Goal: Information Seeking & Learning: Learn about a topic

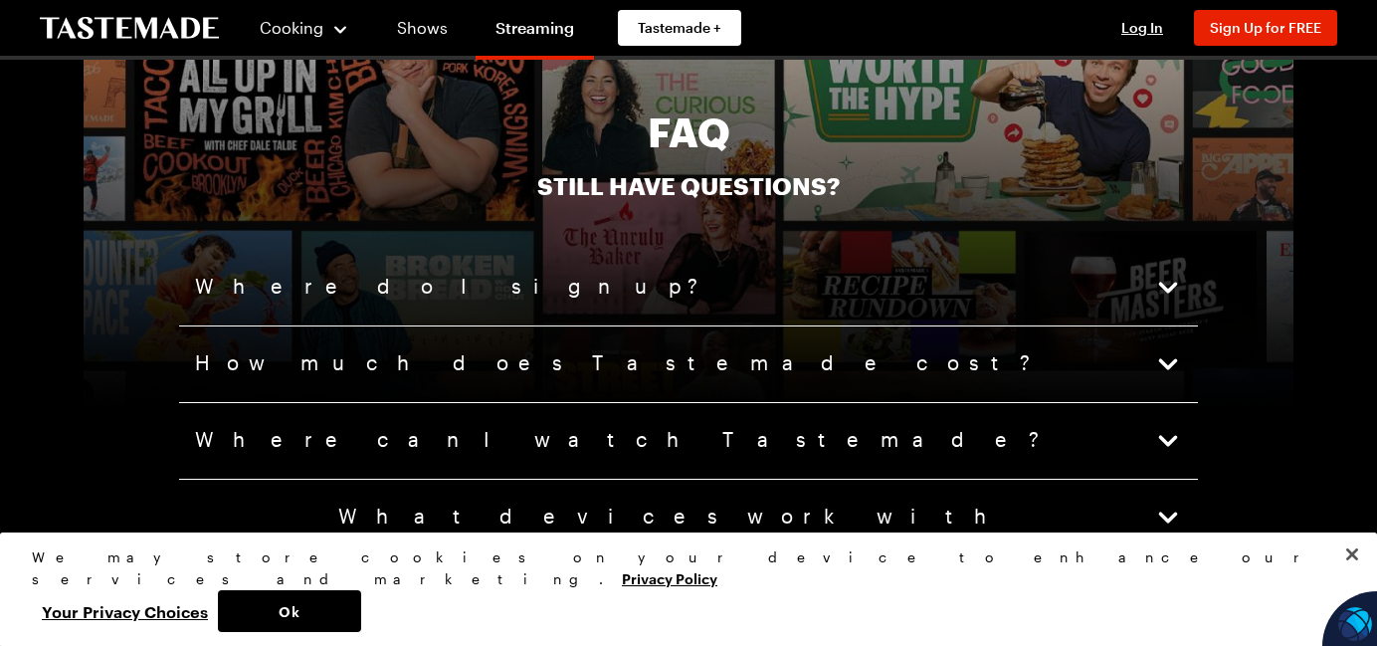
scroll to position [4776, 0]
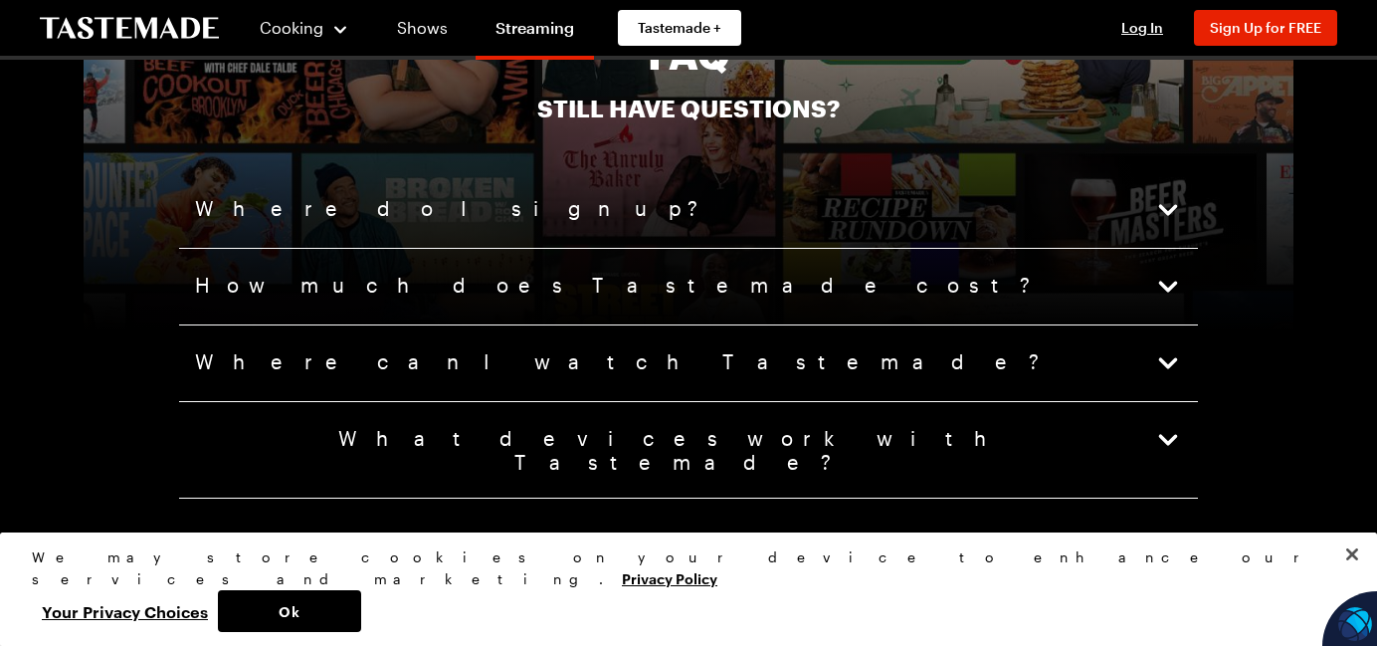
click at [1158, 287] on icon "button" at bounding box center [1168, 287] width 28 height 28
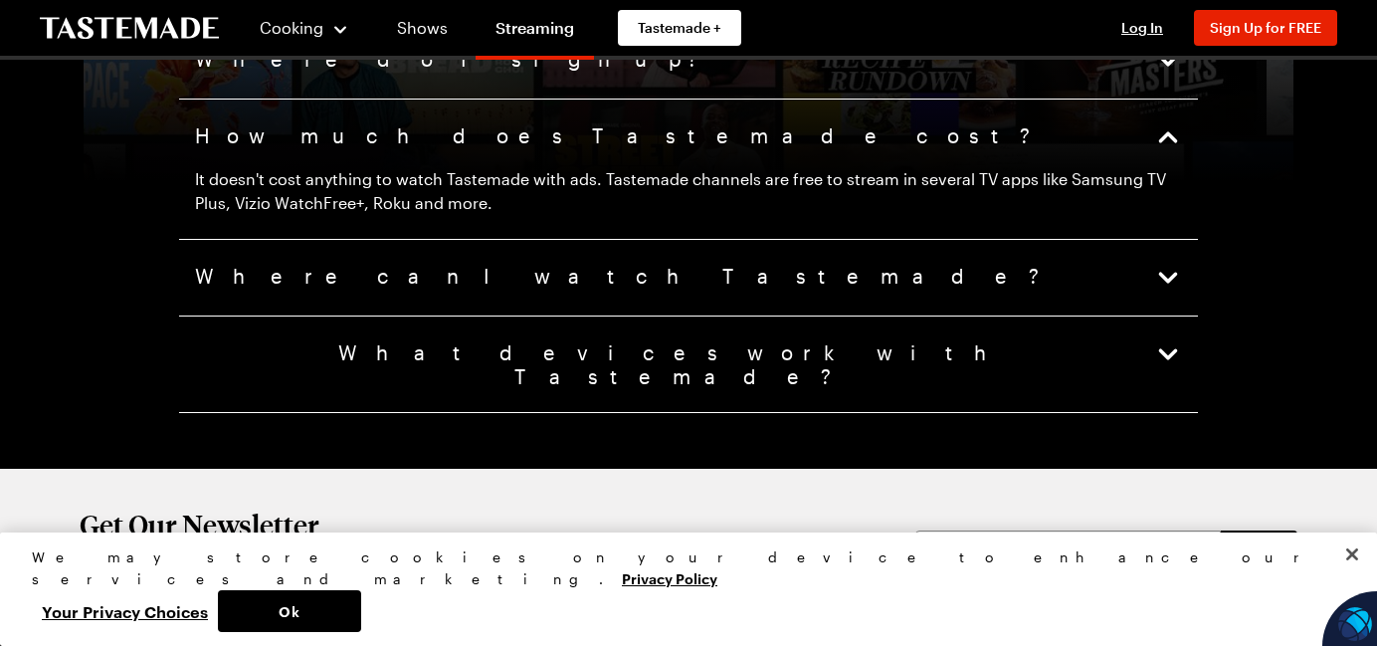
scroll to position [4975, 0]
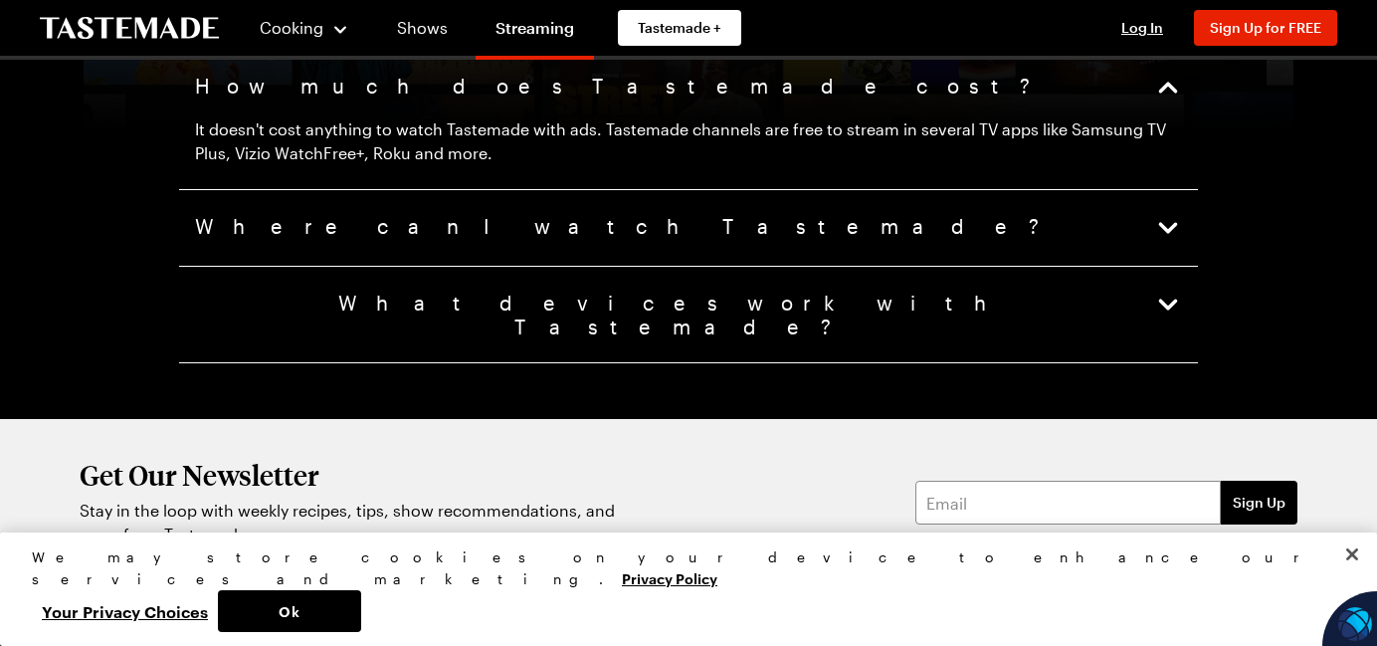
click at [1171, 228] on icon "button" at bounding box center [1168, 228] width 19 height 11
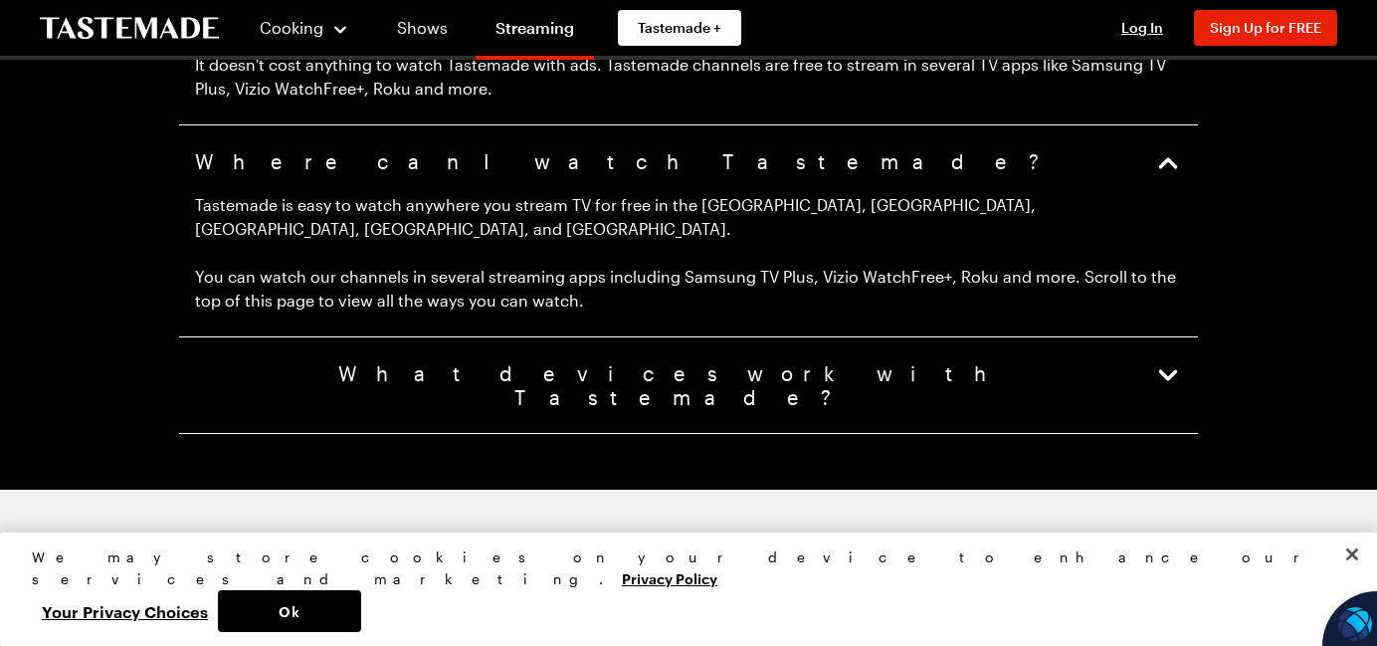
scroll to position [5075, 0]
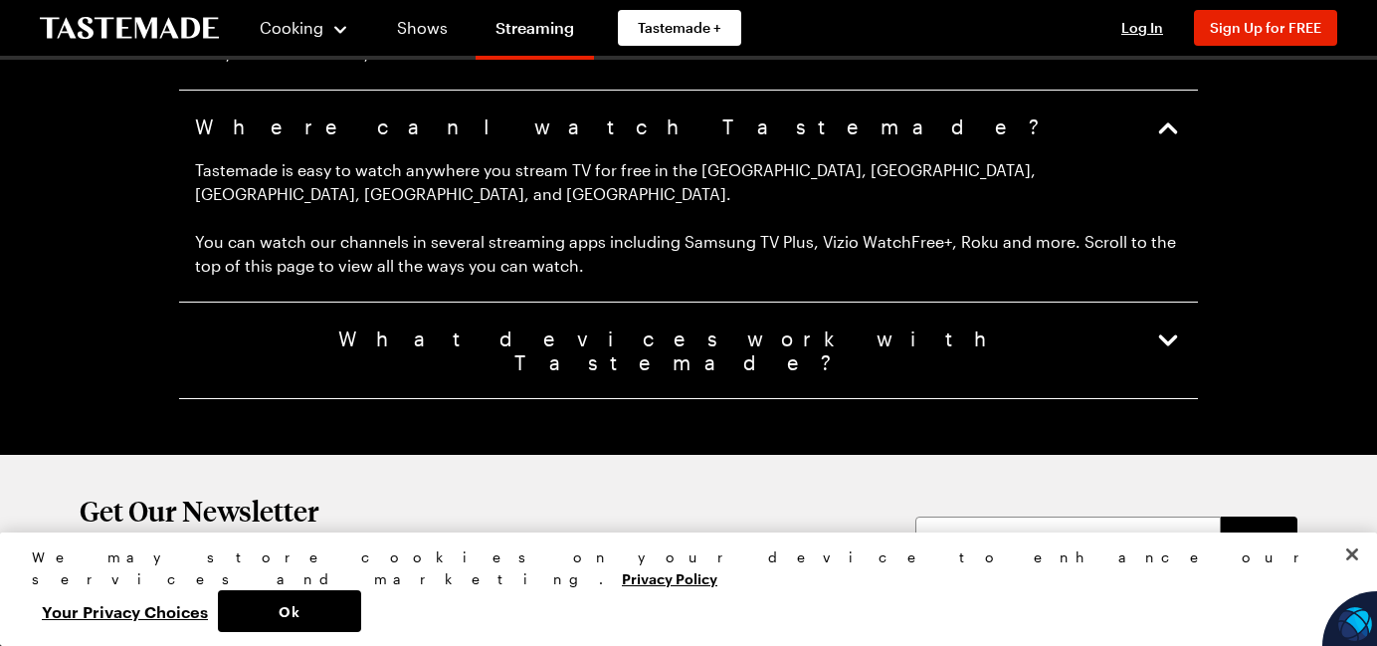
click at [1163, 335] on icon "button" at bounding box center [1168, 340] width 19 height 11
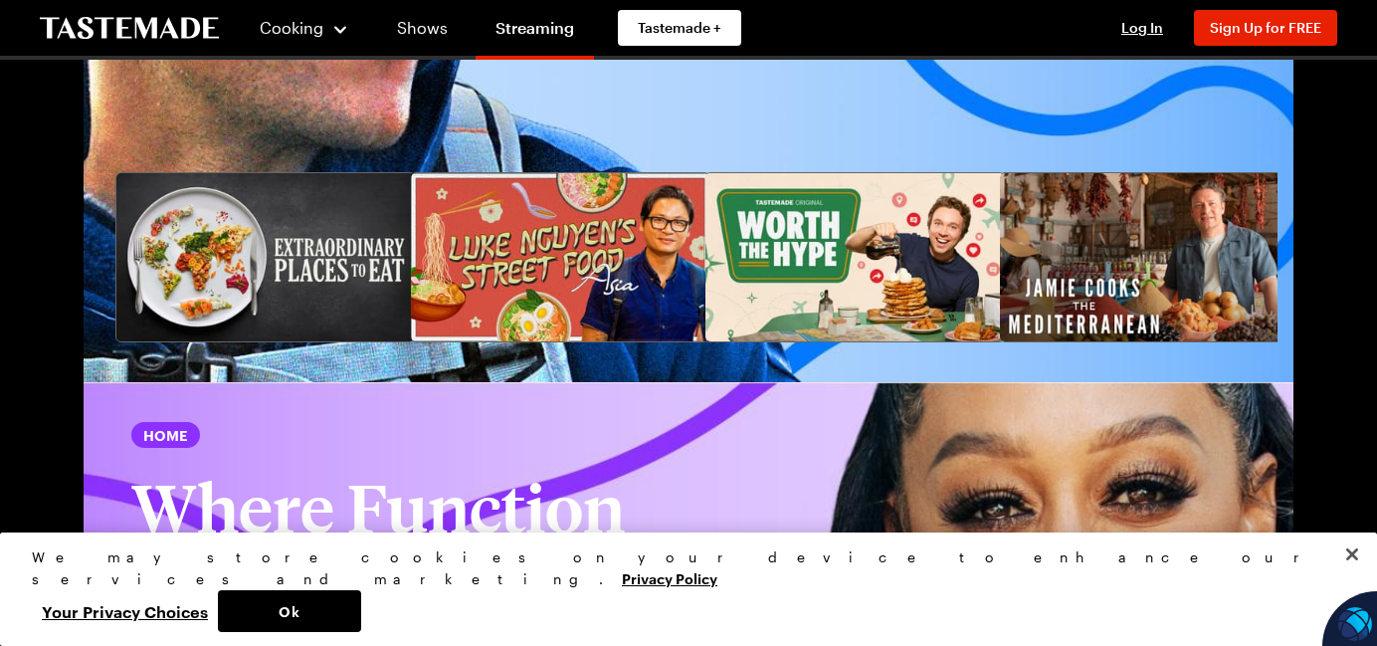
scroll to position [3101, 0]
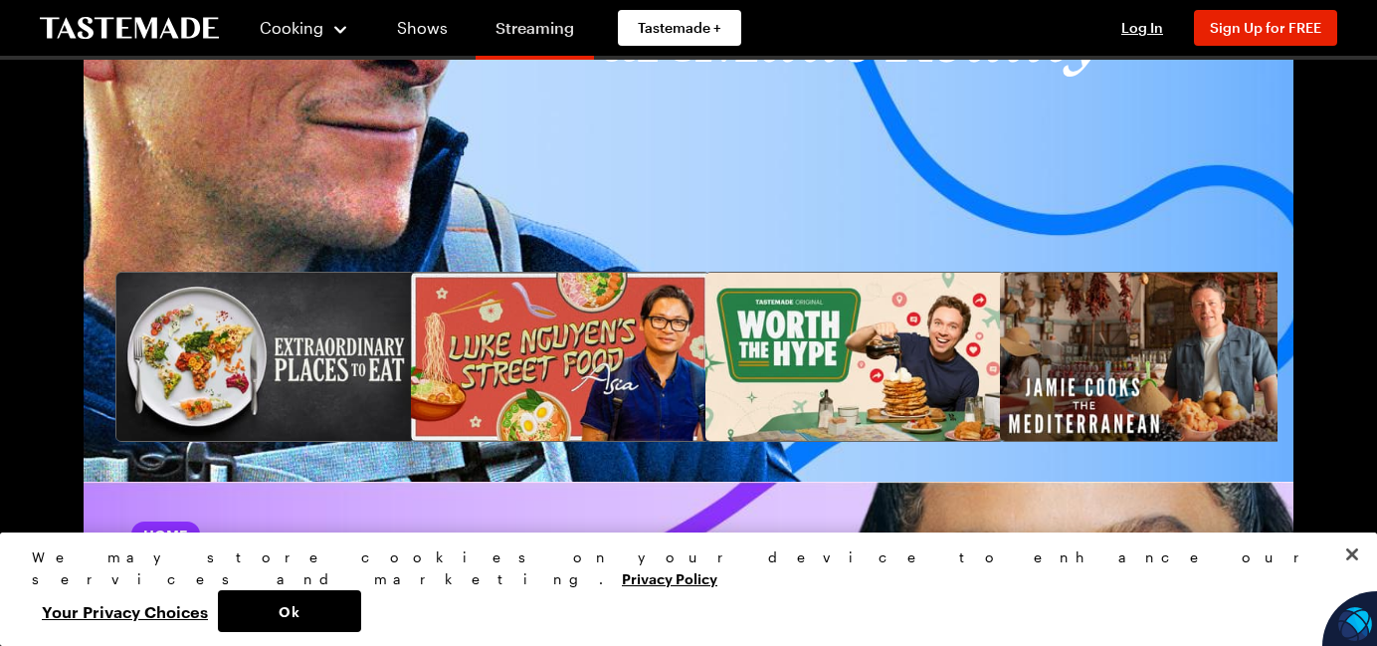
click at [520, 34] on link "Streaming" at bounding box center [535, 32] width 118 height 56
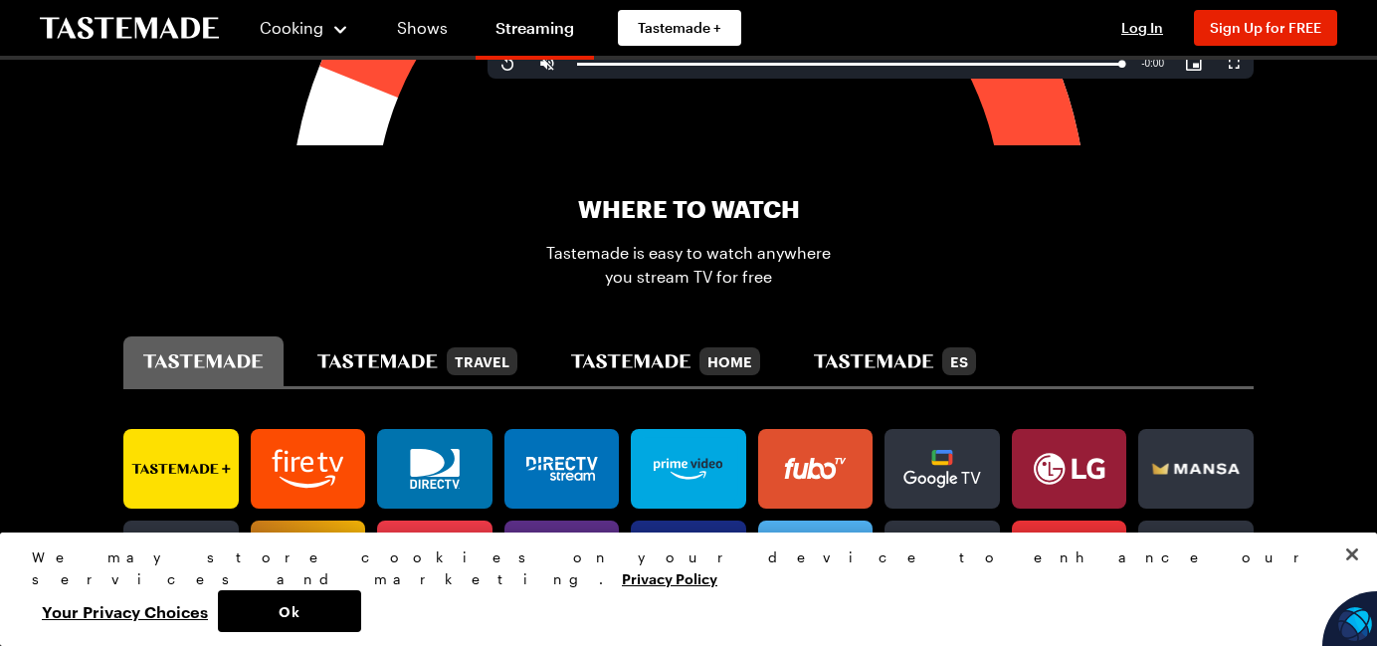
scroll to position [995, 0]
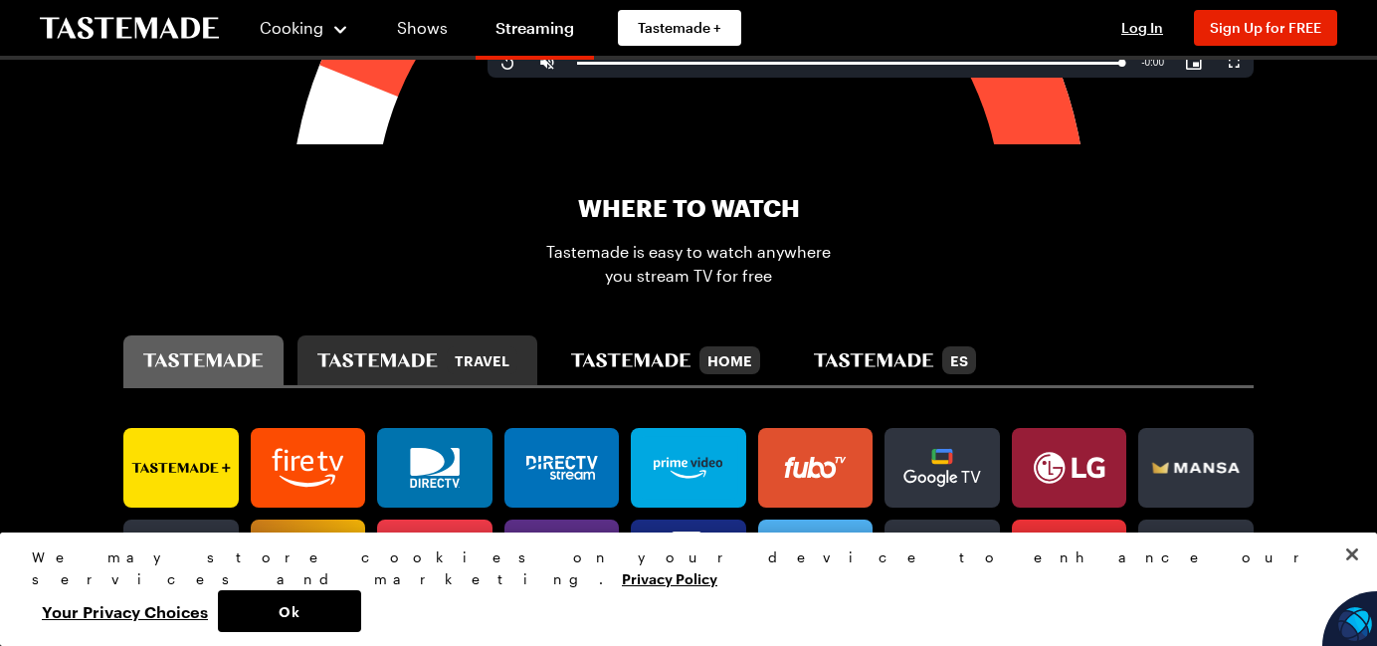
click at [415, 363] on icon "tastemade travel" at bounding box center [376, 360] width 119 height 14
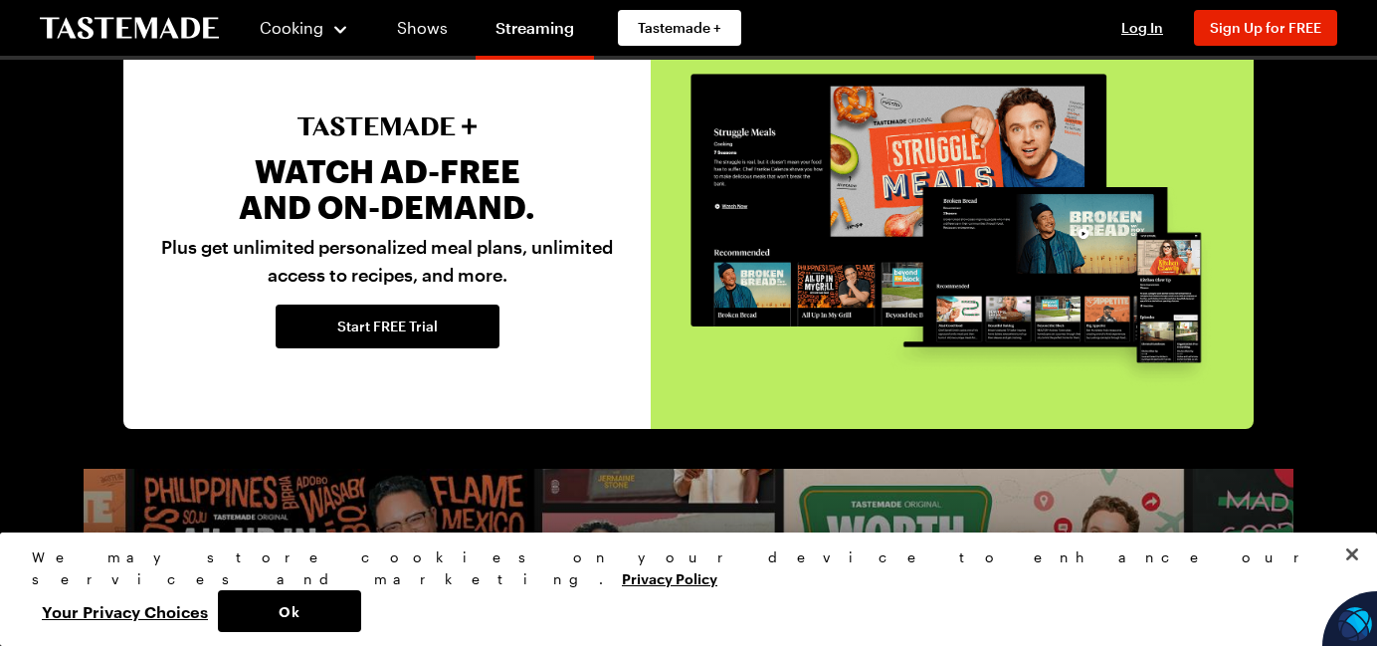
scroll to position [4195, 0]
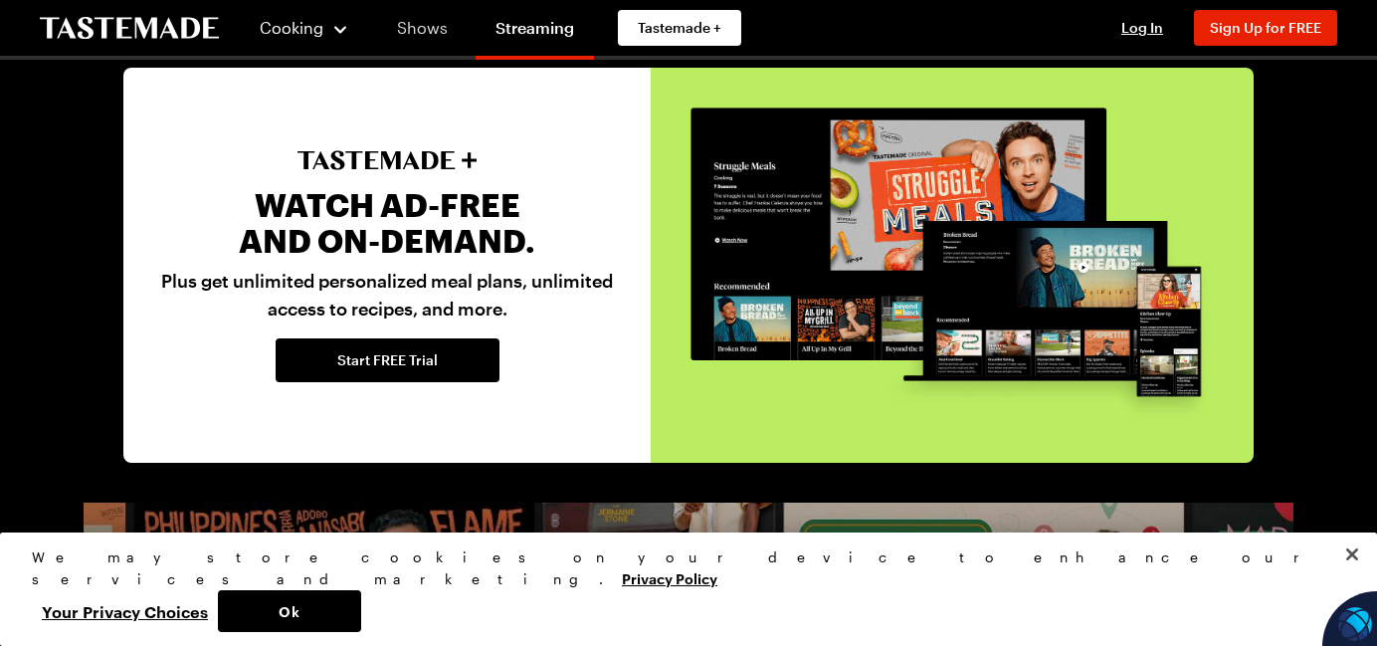
click at [427, 41] on link "Shows" at bounding box center [422, 28] width 91 height 56
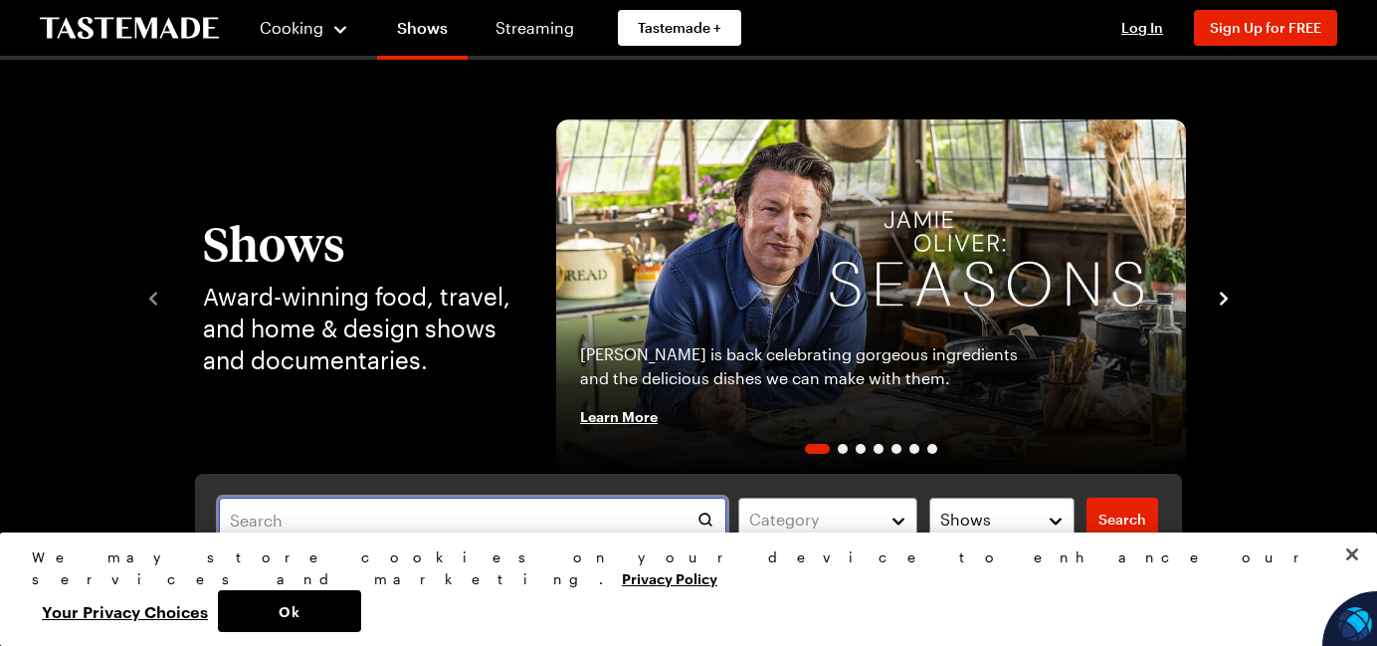
click at [465, 517] on input "text" at bounding box center [472, 520] width 507 height 44
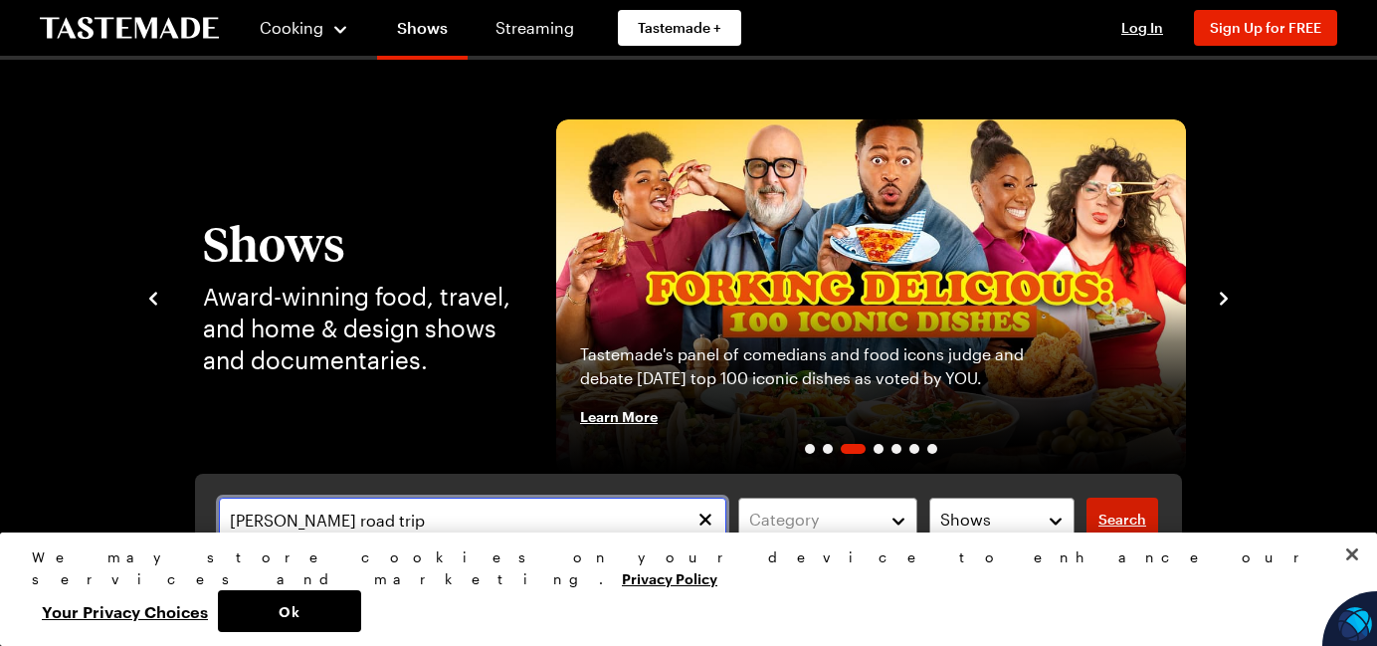
type input "[PERSON_NAME] road trip"
click at [1111, 523] on span "Search" at bounding box center [1123, 519] width 48 height 20
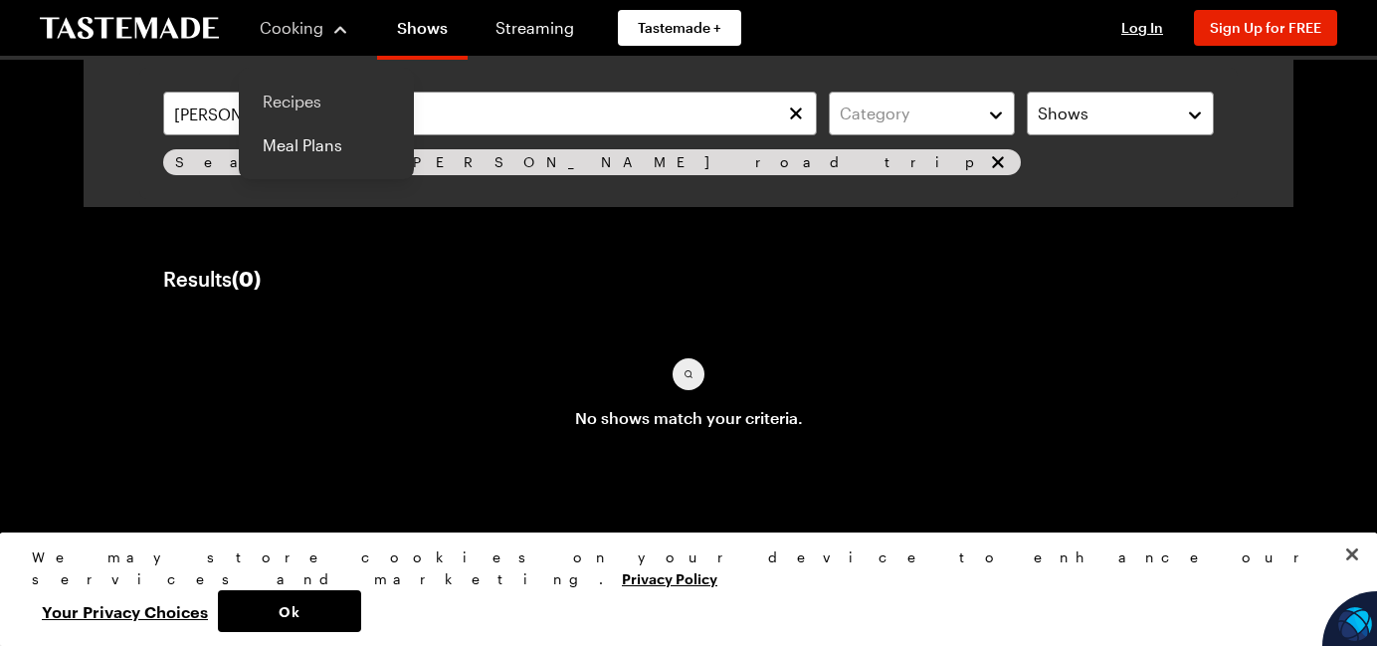
click at [286, 106] on link "Recipes" at bounding box center [326, 102] width 151 height 44
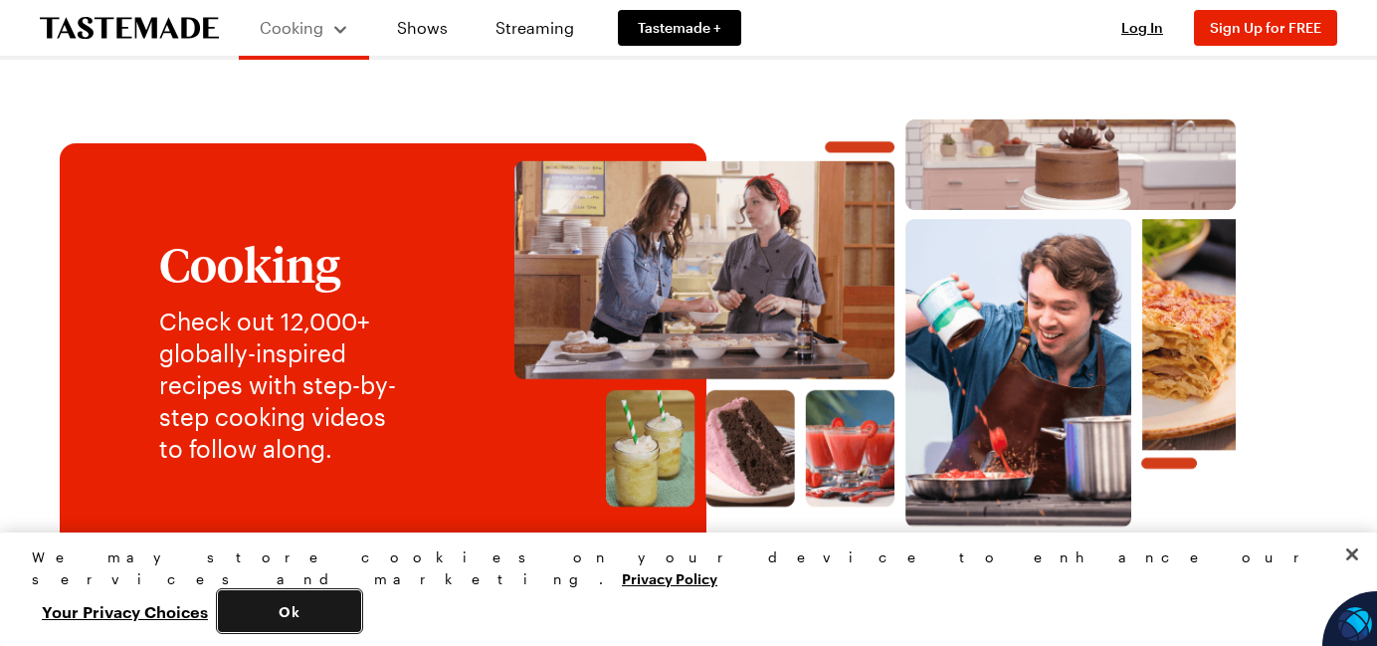
click at [361, 608] on button "Ok" at bounding box center [289, 611] width 143 height 42
